Goal: Book appointment/travel/reservation

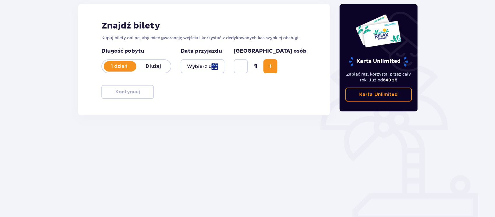
scroll to position [80, 0]
click at [209, 69] on div at bounding box center [203, 66] width 44 height 14
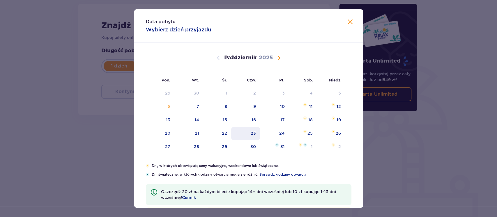
click at [255, 132] on div "23" at bounding box center [253, 134] width 5 height 6
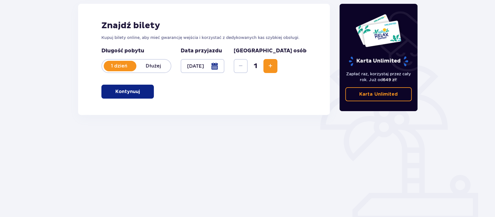
click at [117, 92] on p "Kontynuuj" at bounding box center [127, 92] width 24 height 6
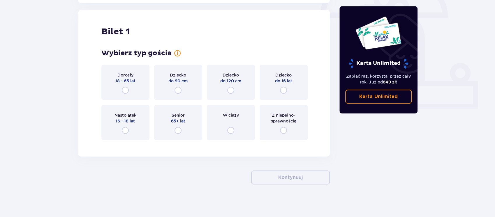
scroll to position [194, 0]
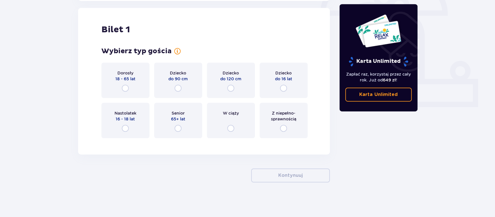
click at [120, 85] on div "Dorosły 18 - 65 lat" at bounding box center [125, 81] width 48 height 36
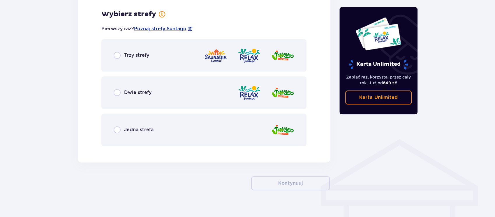
scroll to position [337, 0]
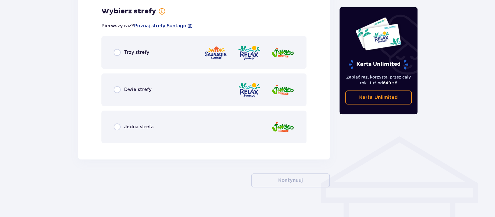
click at [133, 55] on span "Trzy strefy" at bounding box center [136, 52] width 25 height 6
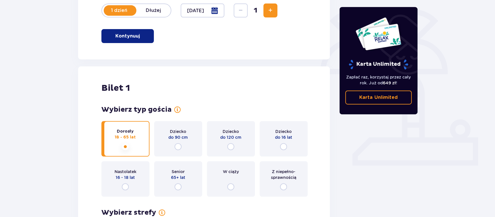
scroll to position [19, 0]
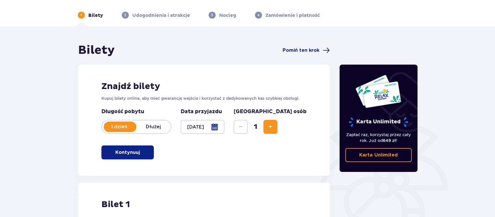
click at [212, 124] on div at bounding box center [203, 127] width 44 height 14
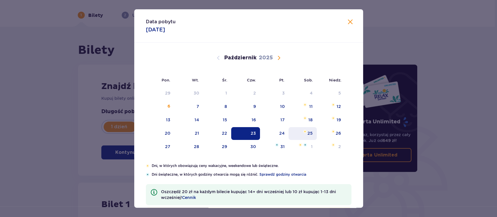
click at [305, 133] on img "sobota, 25 października 2025" at bounding box center [305, 131] width 4 height 3
type input "[DATE]"
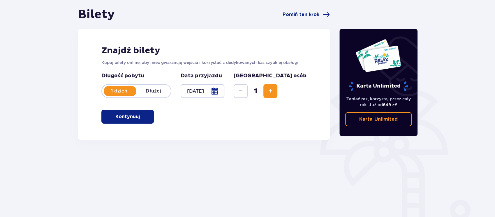
scroll to position [80, 0]
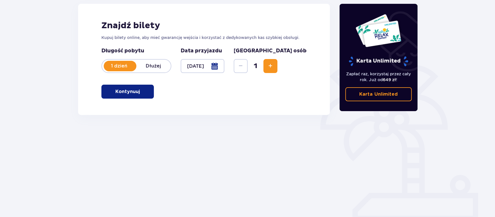
click at [129, 95] on button "Kontynuuj" at bounding box center [127, 92] width 52 height 14
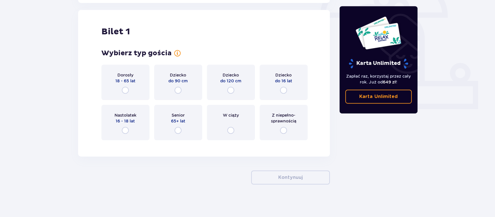
scroll to position [194, 0]
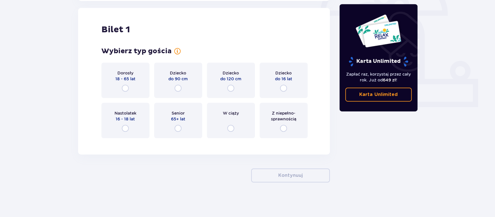
click at [128, 93] on div "Dorosły 18 - 65 lat" at bounding box center [125, 81] width 48 height 36
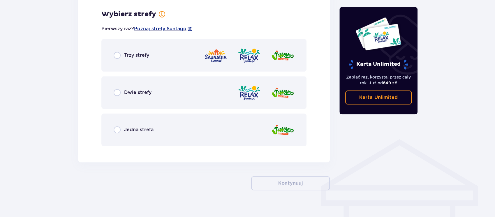
scroll to position [337, 0]
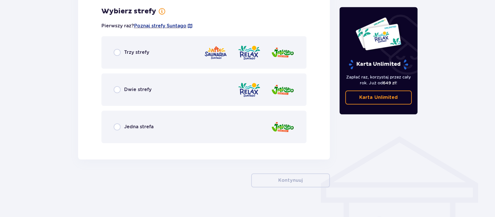
click at [140, 52] on span "Trzy strefy" at bounding box center [136, 52] width 25 height 6
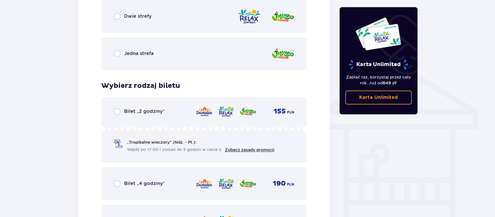
scroll to position [393, 0]
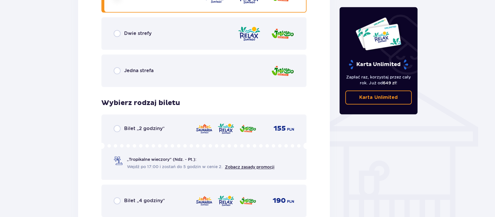
click at [164, 68] on div "Jedna strefa" at bounding box center [203, 70] width 205 height 33
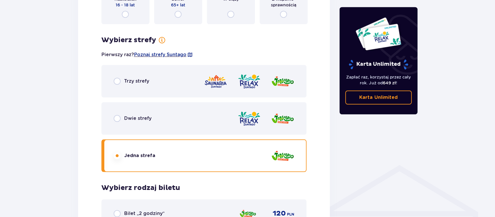
scroll to position [311, 0]
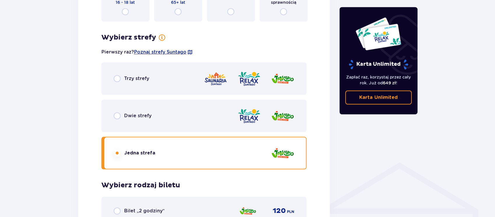
click at [206, 117] on div "Dwie strefy" at bounding box center [203, 116] width 205 height 33
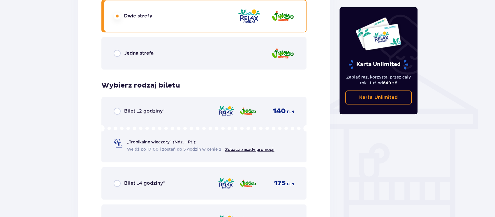
scroll to position [329, 0]
